Goal: Task Accomplishment & Management: Manage account settings

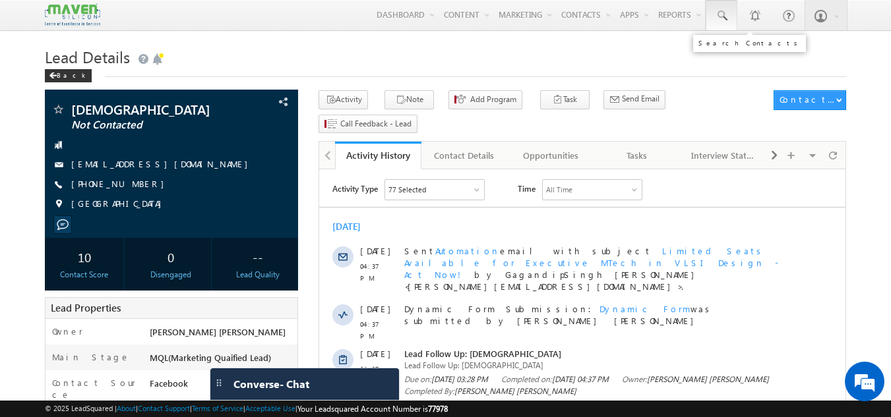
click at [723, 7] on link at bounding box center [721, 15] width 32 height 30
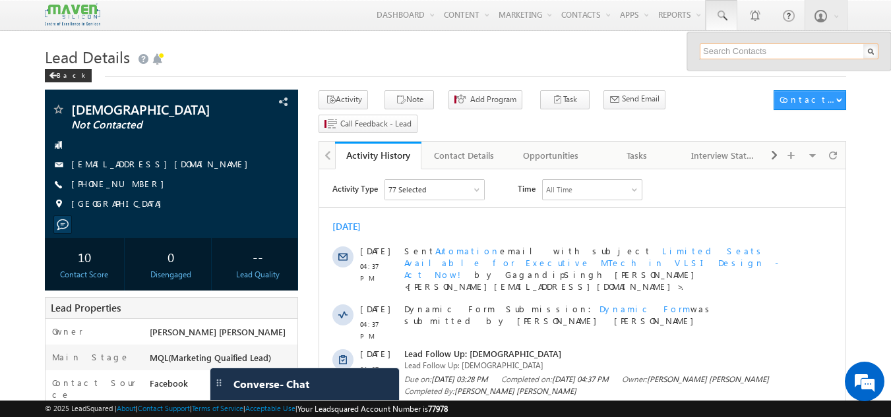
click at [713, 49] on input "text" at bounding box center [788, 52] width 179 height 16
type input "9381891189"
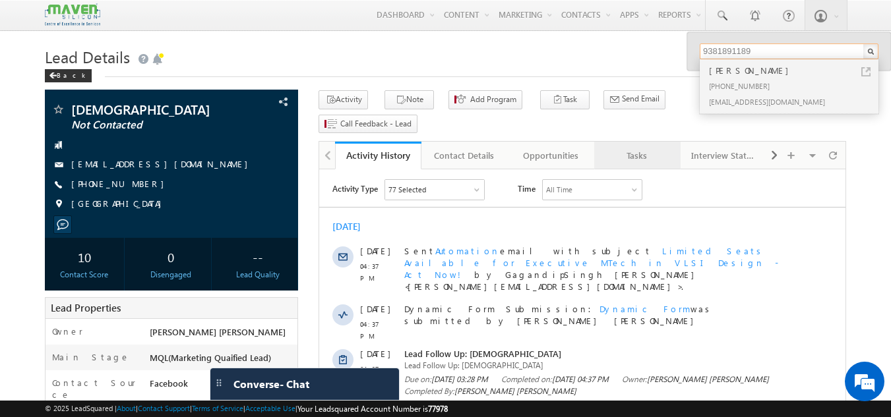
click at [637, 142] on link "Tasks" at bounding box center [637, 156] width 86 height 28
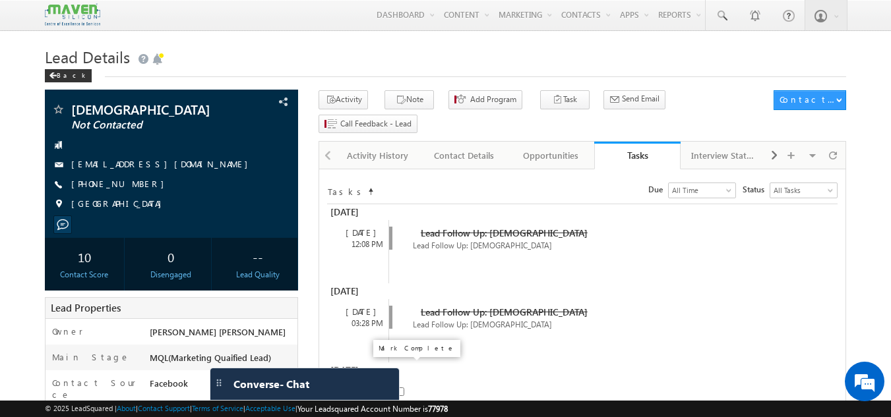
click at [400, 388] on input "checkbox" at bounding box center [400, 392] width 9 height 9
checkbox input "false"
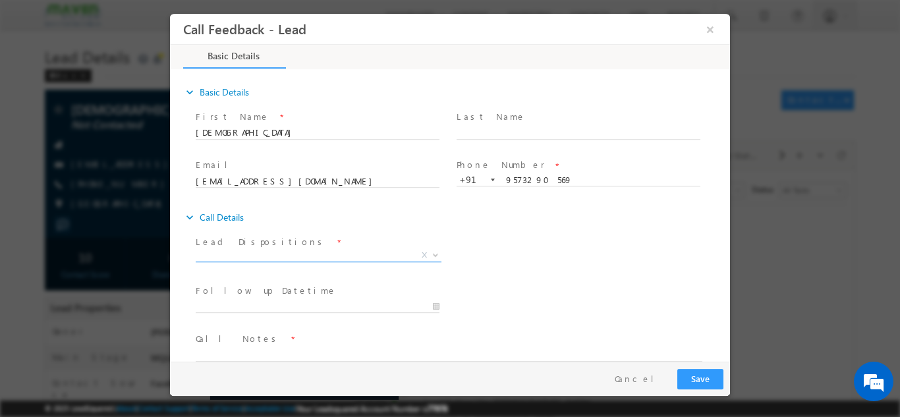
click at [303, 253] on span "X" at bounding box center [319, 255] width 246 height 13
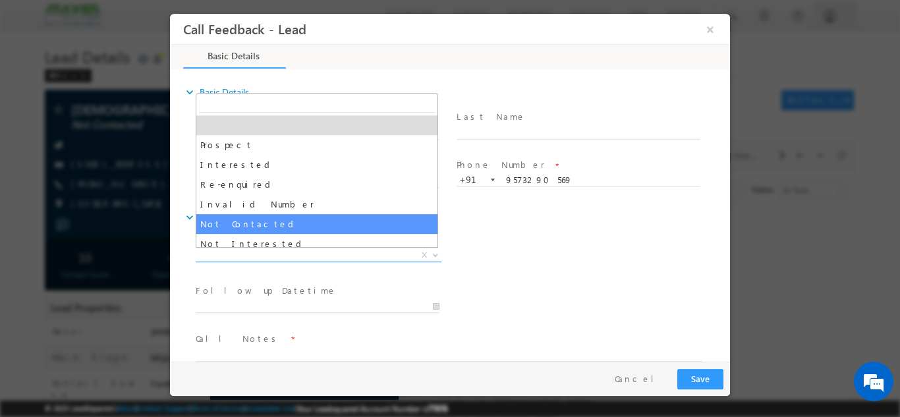
select select "Not Contacted"
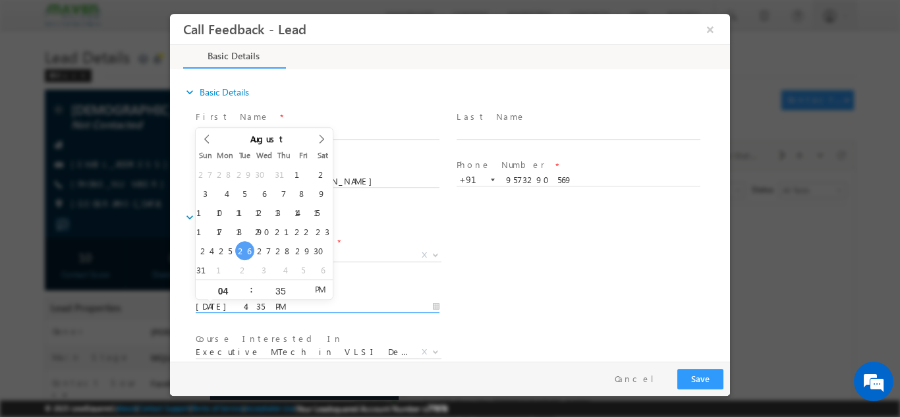
click at [298, 305] on input "26/08/2025 4:35 PM" at bounding box center [318, 306] width 244 height 13
type input "27/08/2025 4:35 PM"
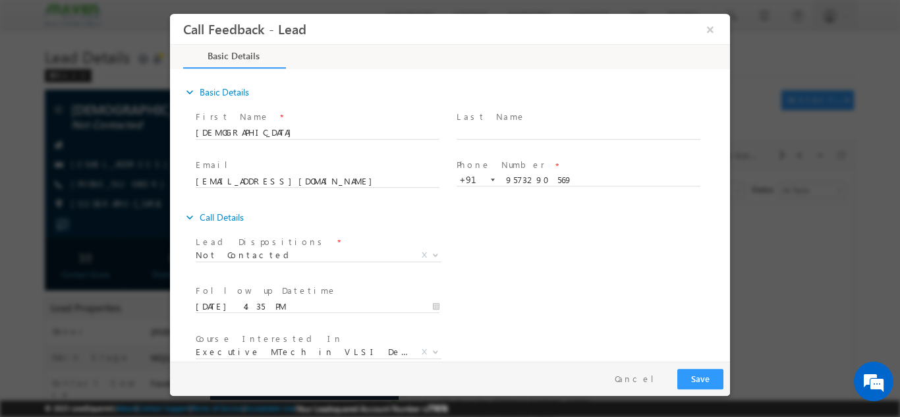
click at [569, 232] on div "Lead Dispositions * Prospect Interested Re-enquired Invalid Number Not Contacte…" at bounding box center [461, 256] width 537 height 49
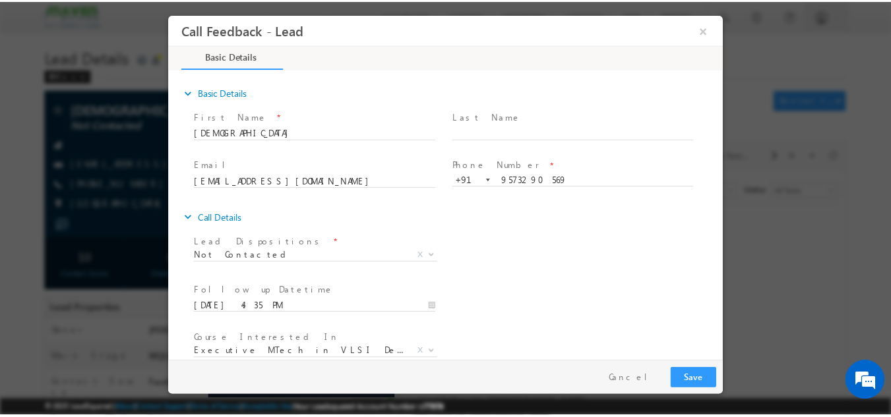
scroll to position [70, 0]
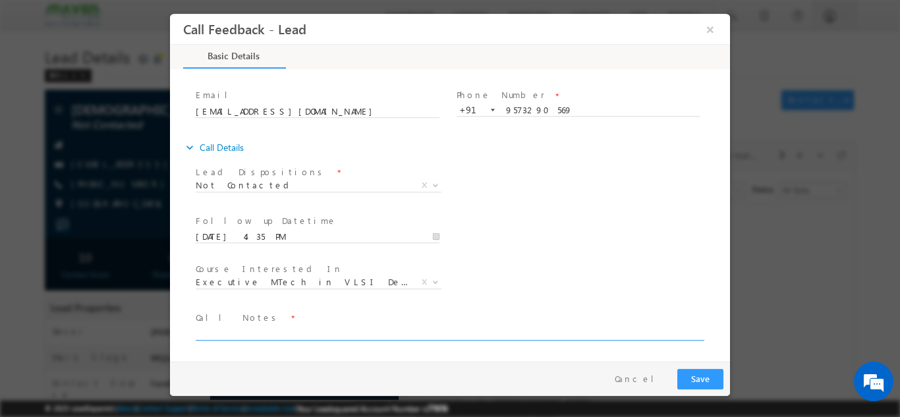
click at [520, 327] on textarea at bounding box center [449, 332] width 507 height 15
type textarea "dnp"
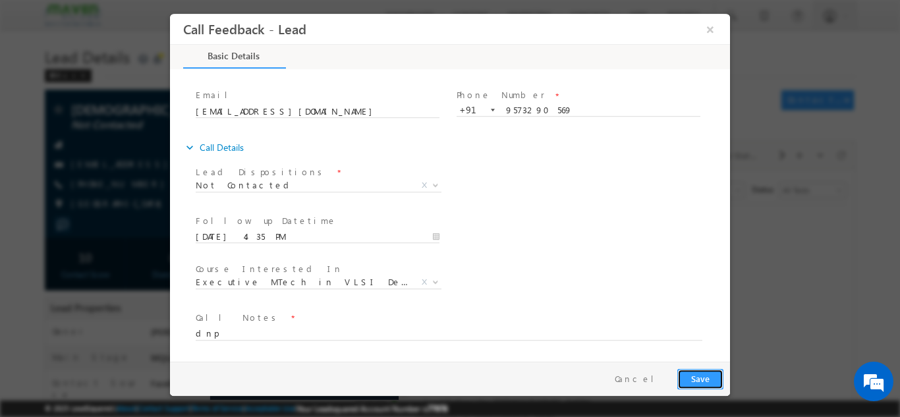
click at [709, 374] on button "Save" at bounding box center [701, 378] width 46 height 20
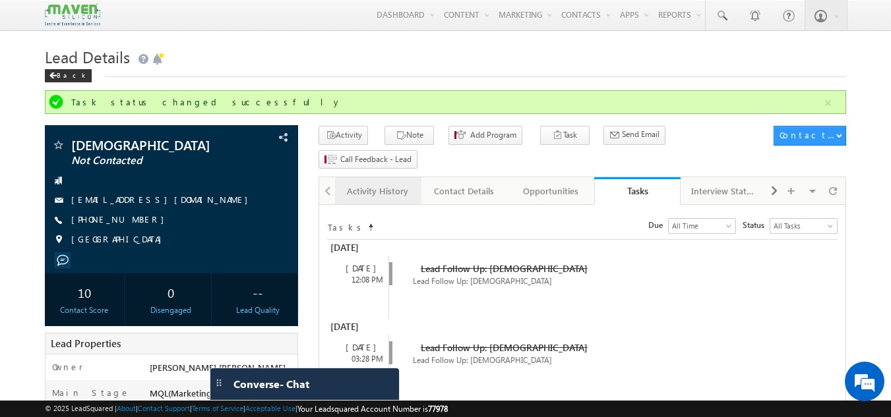
click at [382, 177] on link "Activity History" at bounding box center [378, 191] width 86 height 28
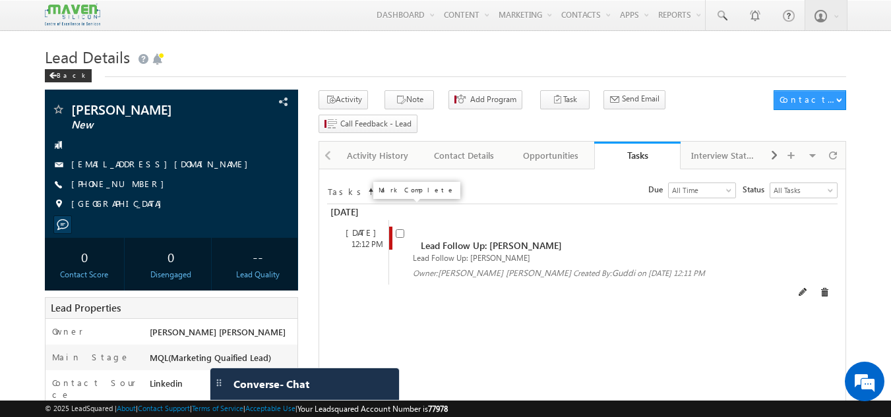
click at [398, 229] on input "checkbox" at bounding box center [400, 233] width 9 height 9
checkbox input "false"
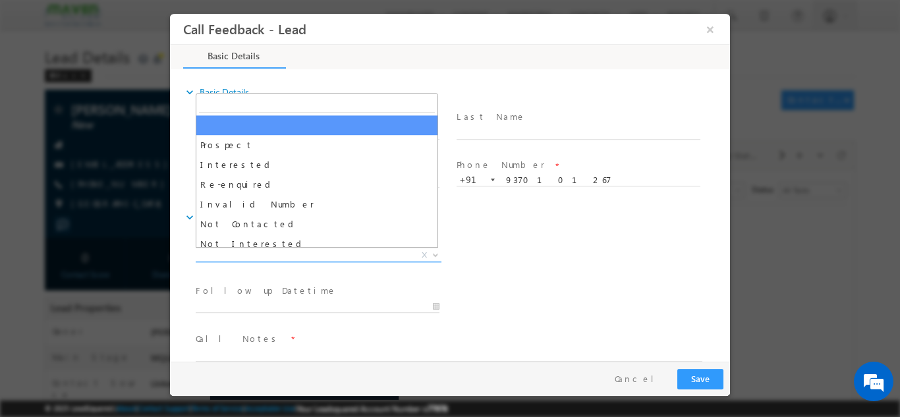
click at [324, 250] on span "X" at bounding box center [319, 255] width 246 height 13
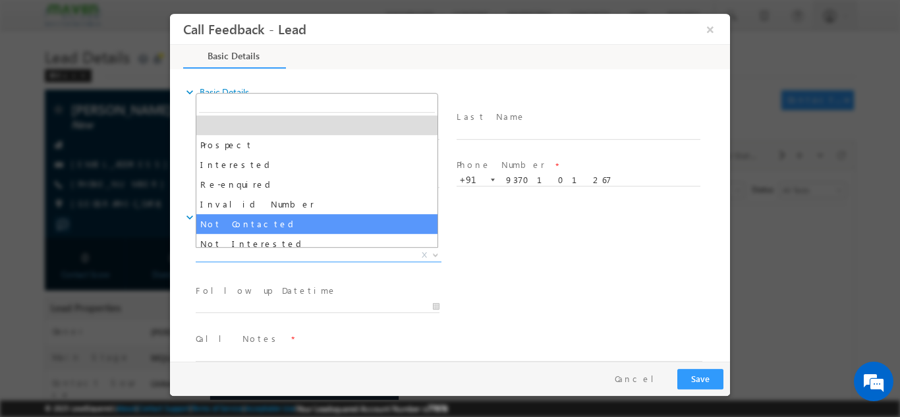
select select "Not Contacted"
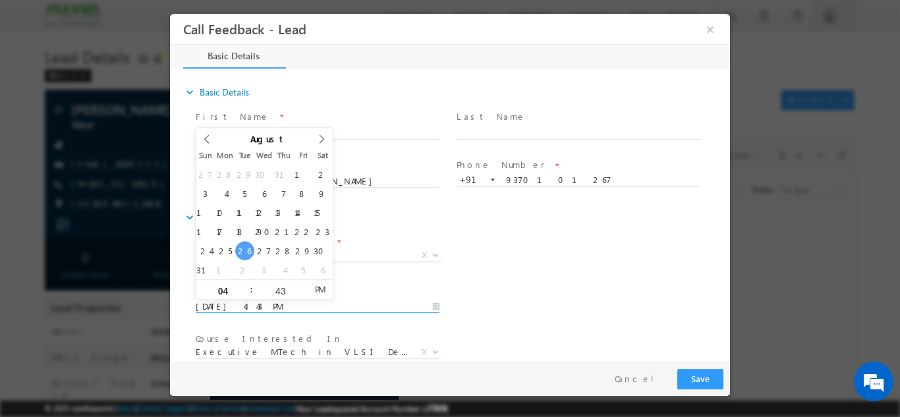
click at [286, 303] on input "26/08/2025 4:43 PM" at bounding box center [318, 306] width 244 height 13
type input "27/08/2025 4:43 PM"
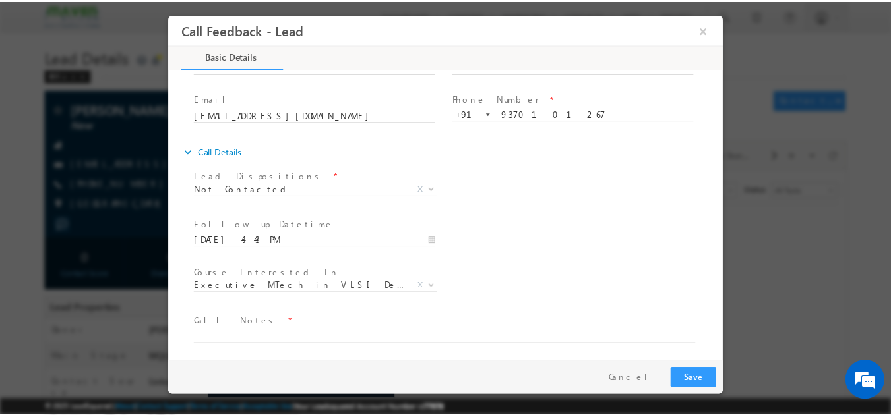
scroll to position [70, 0]
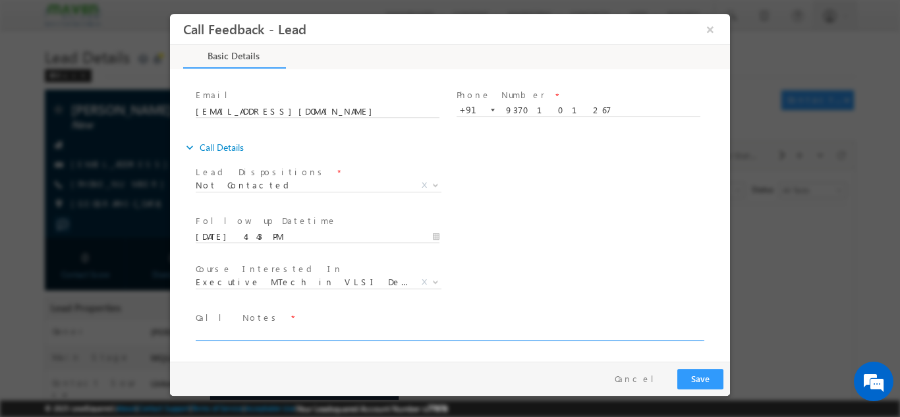
click at [541, 332] on textarea at bounding box center [449, 332] width 507 height 15
type textarea "dnp"
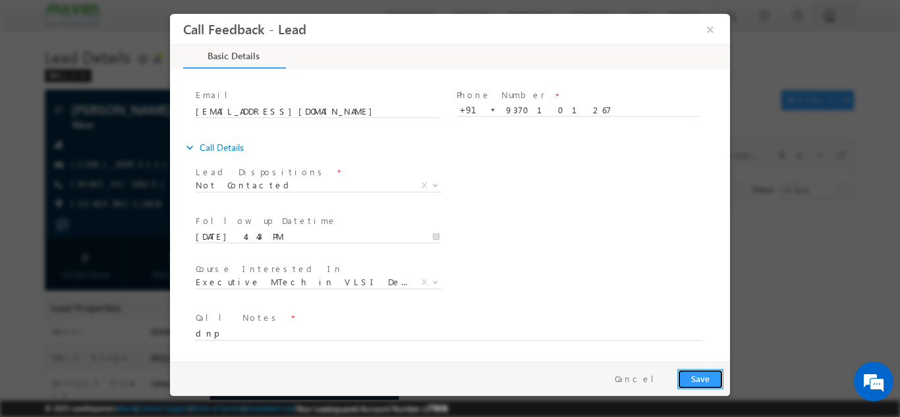
click at [690, 381] on button "Save" at bounding box center [701, 378] width 46 height 20
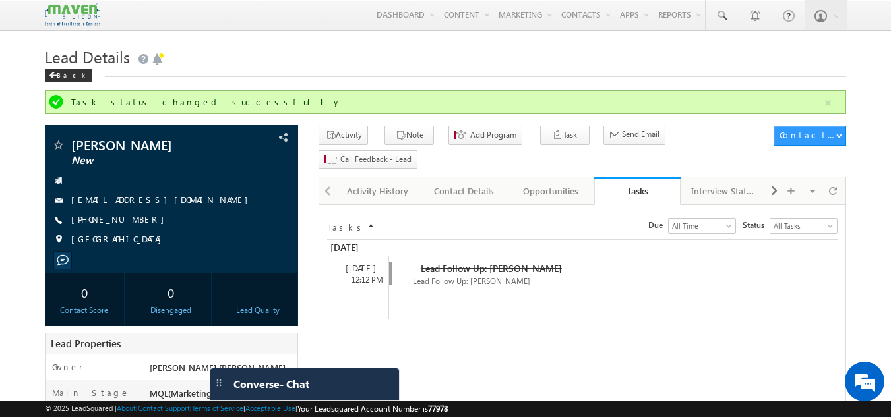
click at [187, 171] on div "Pramodini New sonavanepramodini@gmail.com +91-9370101267 India" at bounding box center [171, 195] width 241 height 115
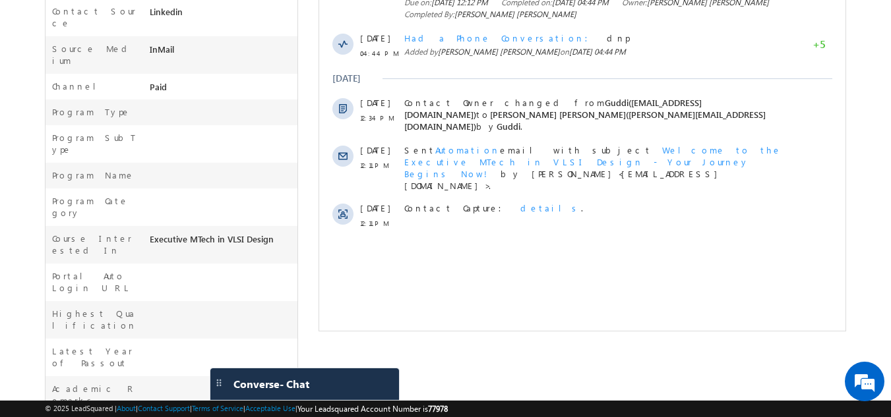
scroll to position [457, 0]
